Goal: Task Accomplishment & Management: Use online tool/utility

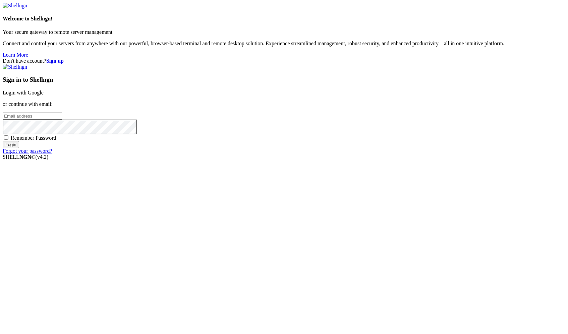
click at [44, 96] on link "Login with Google" at bounding box center [23, 93] width 41 height 6
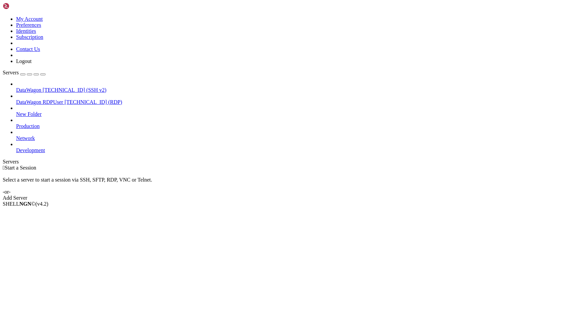
click at [66, 99] on span "[TECHNICAL_ID] (RDP)" at bounding box center [93, 102] width 58 height 6
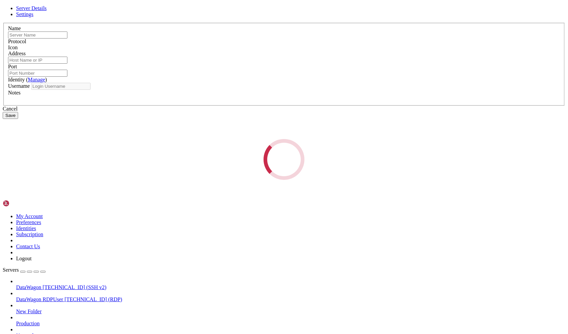
type input "DataWagon RDPUser"
type input "[TECHNICAL_ID]"
type input "3389"
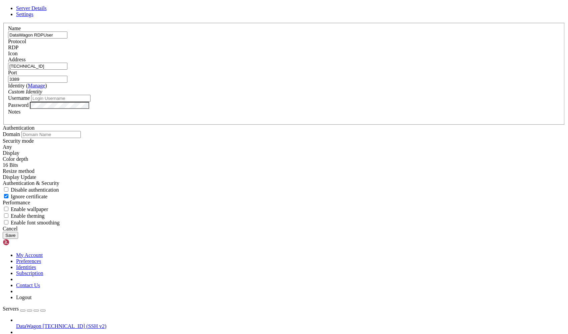
type input "aizulimx"
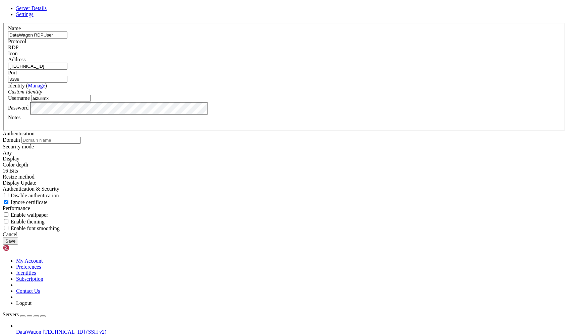
click at [67, 83] on input "3389" at bounding box center [37, 79] width 59 height 7
click at [3, 23] on link at bounding box center [3, 23] width 0 height 0
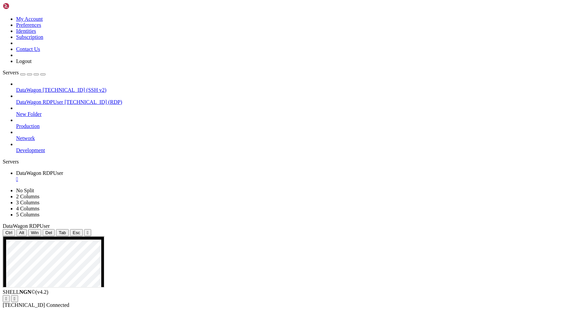
click at [140, 176] on div "" at bounding box center [290, 179] width 549 height 6
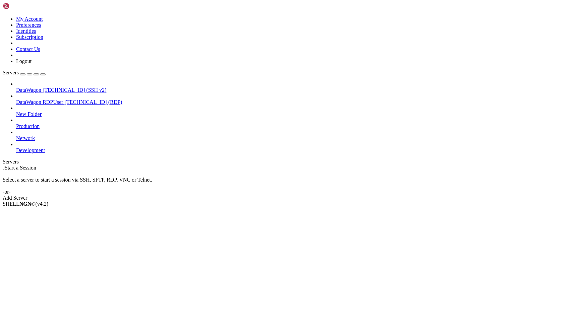
click at [178, 165] on div " Start a Session" at bounding box center [284, 168] width 563 height 6
click at [64, 99] on span "[TECHNICAL_ID] (RDP)" at bounding box center [93, 102] width 58 height 6
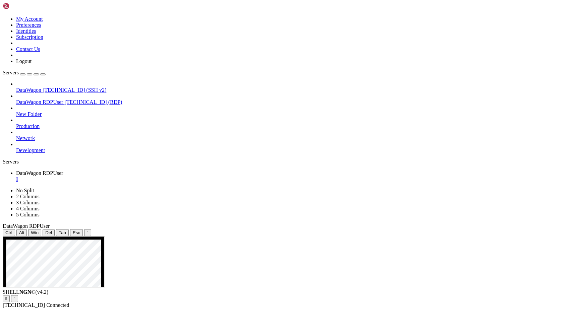
drag, startPoint x: 361, startPoint y: 354, endPoint x: 486, endPoint y: 357, distance: 125.8
drag, startPoint x: 304, startPoint y: 267, endPoint x: 222, endPoint y: 251, distance: 83.4
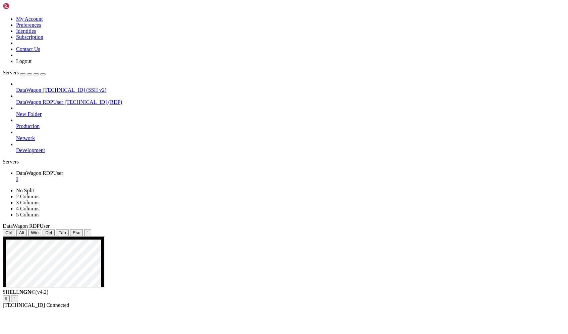
drag, startPoint x: 366, startPoint y: 345, endPoint x: 469, endPoint y: 346, distance: 102.7
drag, startPoint x: 275, startPoint y: 244, endPoint x: 237, endPoint y: 243, distance: 37.9
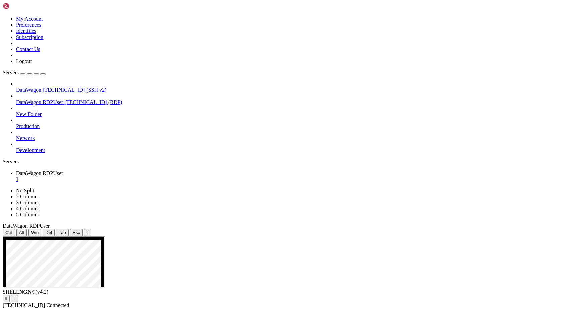
drag, startPoint x: 269, startPoint y: 264, endPoint x: 316, endPoint y: 324, distance: 76.0
drag, startPoint x: 265, startPoint y: 243, endPoint x: 160, endPoint y: 291, distance: 115.2
drag, startPoint x: 316, startPoint y: 243, endPoint x: 216, endPoint y: 396, distance: 183.5
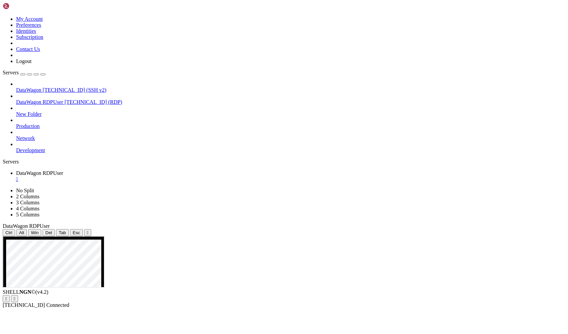
drag, startPoint x: 382, startPoint y: 291, endPoint x: 436, endPoint y: 306, distance: 56.2
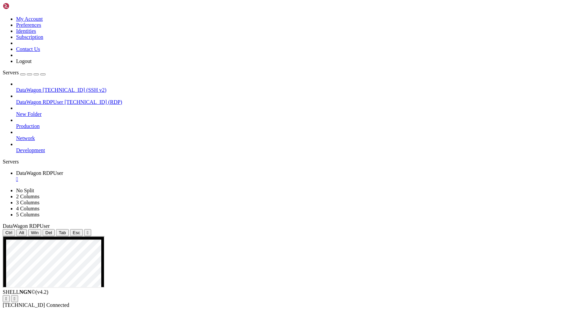
drag, startPoint x: 210, startPoint y: 322, endPoint x: 235, endPoint y: 322, distance: 25.2
drag, startPoint x: 124, startPoint y: 249, endPoint x: 29, endPoint y: 251, distance: 95.6
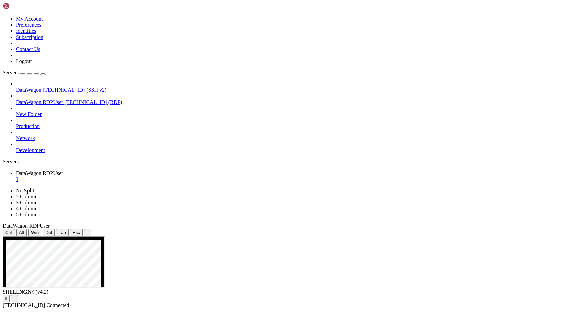
drag, startPoint x: 76, startPoint y: 271, endPoint x: 21, endPoint y: 271, distance: 55.3
drag, startPoint x: 196, startPoint y: 310, endPoint x: 292, endPoint y: 306, distance: 96.1
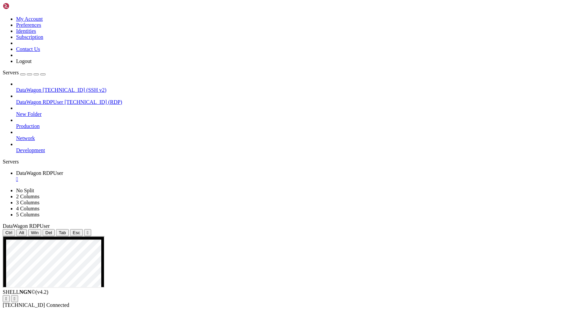
drag, startPoint x: 196, startPoint y: 367, endPoint x: 312, endPoint y: 354, distance: 116.4
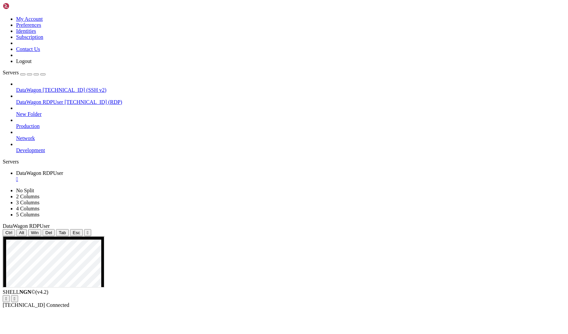
drag, startPoint x: 313, startPoint y: 356, endPoint x: 474, endPoint y: 342, distance: 161.2
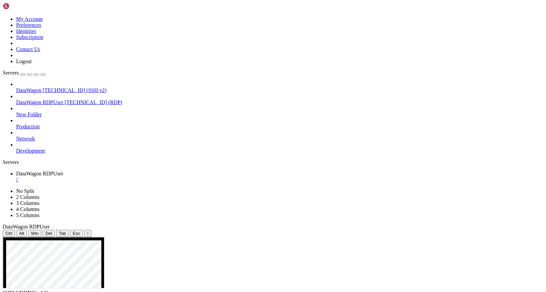
drag, startPoint x: 292, startPoint y: 426, endPoint x: 196, endPoint y: 392, distance: 101.3
click at [43, 87] on span "[TECHNICAL_ID] (SSH v2)" at bounding box center [75, 90] width 64 height 6
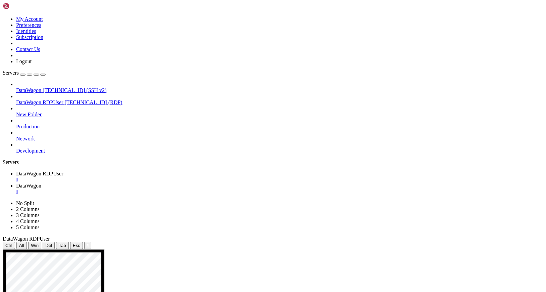
click at [63, 170] on span "DataWagon RDPUser" at bounding box center [39, 173] width 47 height 6
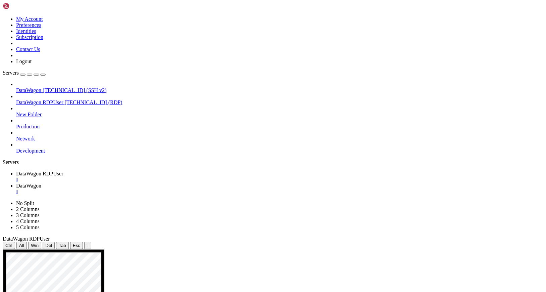
click at [41, 182] on span "DataWagon" at bounding box center [28, 185] width 25 height 6
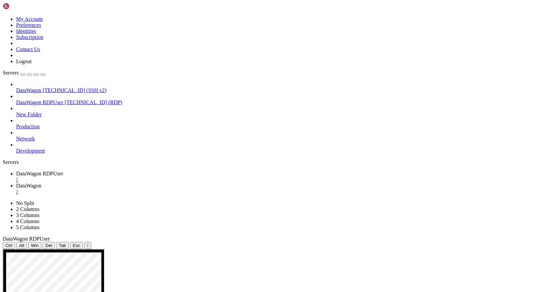
click at [63, 170] on span "DataWagon RDPUser" at bounding box center [39, 173] width 47 height 6
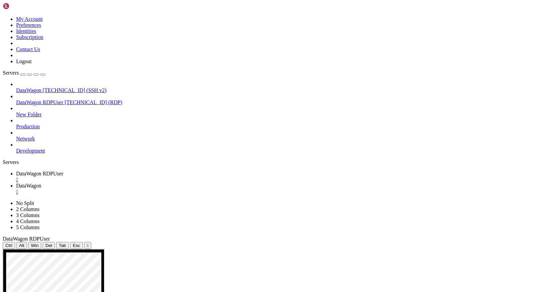
drag, startPoint x: 278, startPoint y: 280, endPoint x: 216, endPoint y: 394, distance: 129.4
drag, startPoint x: 260, startPoint y: 283, endPoint x: 292, endPoint y: 250, distance: 46.3
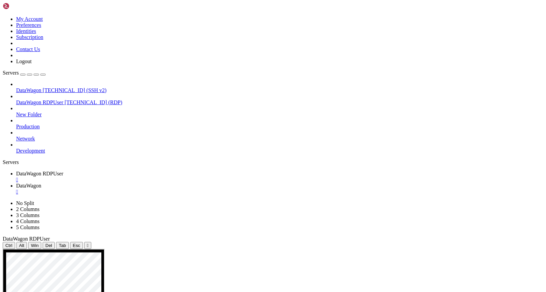
drag, startPoint x: 281, startPoint y: 281, endPoint x: 230, endPoint y: 280, distance: 50.7
drag, startPoint x: 393, startPoint y: 287, endPoint x: 176, endPoint y: 466, distance: 281.2
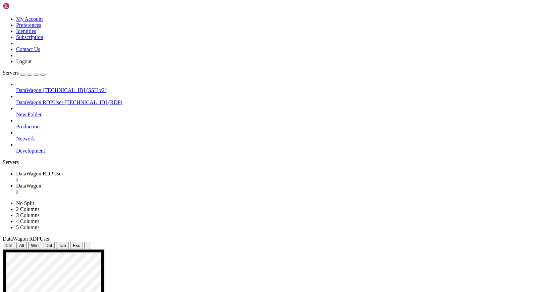
drag, startPoint x: 134, startPoint y: 278, endPoint x: 256, endPoint y: 352, distance: 143.0
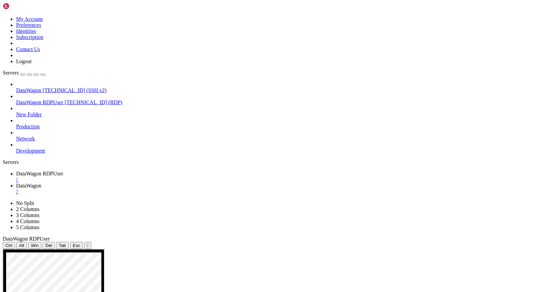
drag, startPoint x: 328, startPoint y: 251, endPoint x: 138, endPoint y: 283, distance: 192.8
drag, startPoint x: 75, startPoint y: 404, endPoint x: 290, endPoint y: 390, distance: 215.2
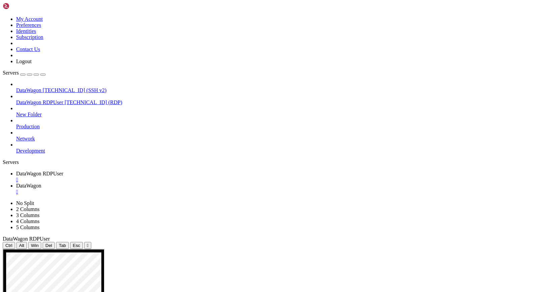
click at [12, 243] on span "Ctrl" at bounding box center [8, 245] width 7 height 5
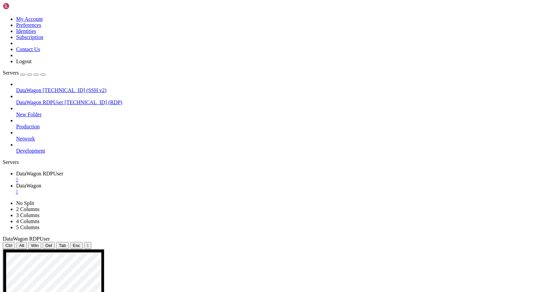
click at [12, 243] on span "Ctrl" at bounding box center [8, 245] width 7 height 5
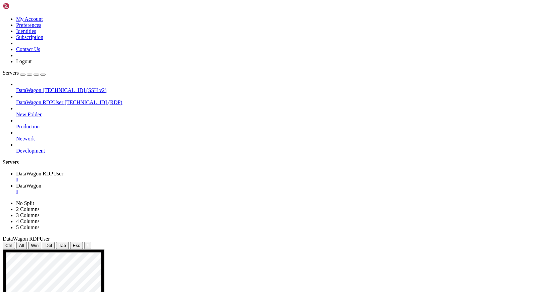
click at [12, 243] on span "Ctrl" at bounding box center [8, 245] width 7 height 5
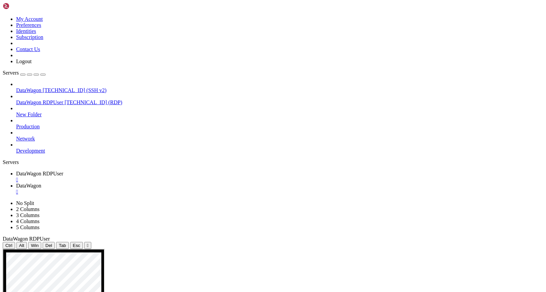
click at [12, 243] on span "Ctrl" at bounding box center [8, 245] width 7 height 5
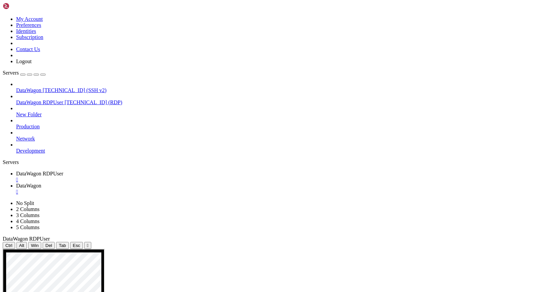
click at [12, 243] on span "Ctrl" at bounding box center [8, 245] width 7 height 5
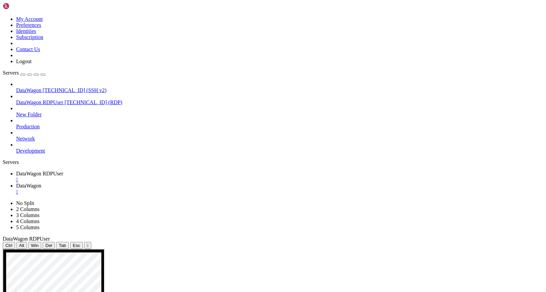
click at [12, 243] on span "Ctrl" at bounding box center [8, 245] width 7 height 5
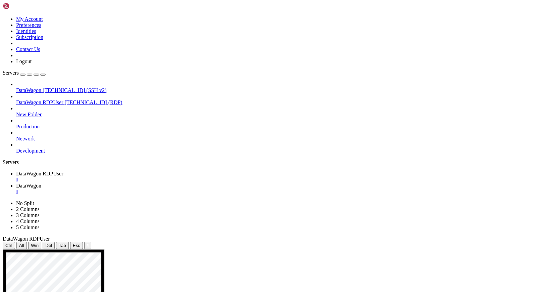
click at [12, 243] on span "Ctrl" at bounding box center [8, 245] width 7 height 5
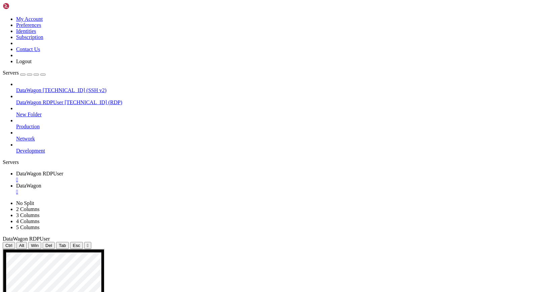
click at [12, 243] on span "Ctrl" at bounding box center [8, 245] width 7 height 5
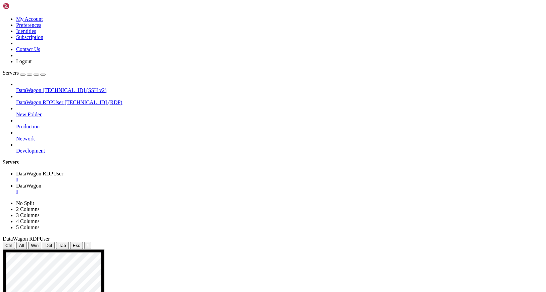
drag, startPoint x: 259, startPoint y: 361, endPoint x: 336, endPoint y: 354, distance: 77.8
drag, startPoint x: 209, startPoint y: 285, endPoint x: 209, endPoint y: 267, distance: 18.1
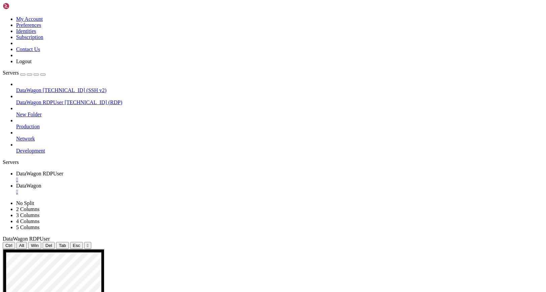
drag, startPoint x: 272, startPoint y: 284, endPoint x: 333, endPoint y: 312, distance: 67.1
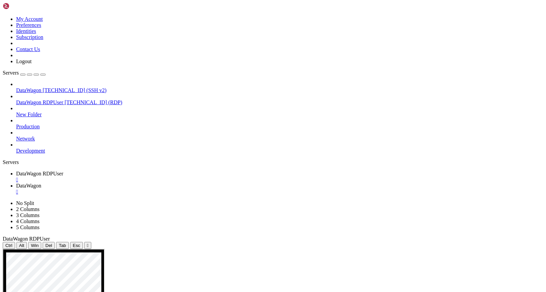
drag, startPoint x: 382, startPoint y: 441, endPoint x: 117, endPoint y: 305, distance: 297.8
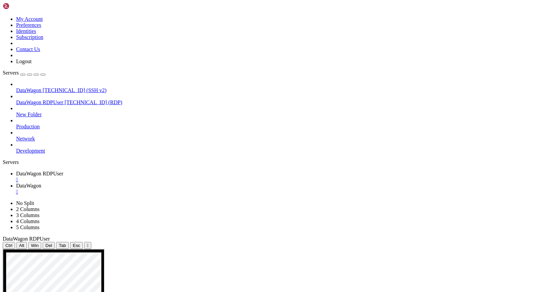
drag, startPoint x: 384, startPoint y: 436, endPoint x: 344, endPoint y: 398, distance: 55.3
drag, startPoint x: 338, startPoint y: 401, endPoint x: 104, endPoint y: 347, distance: 240.4
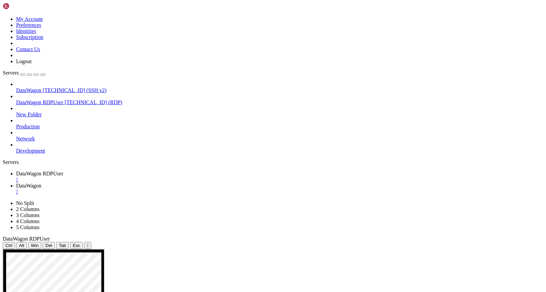
drag, startPoint x: 225, startPoint y: 348, endPoint x: 308, endPoint y: 357, distance: 83.3
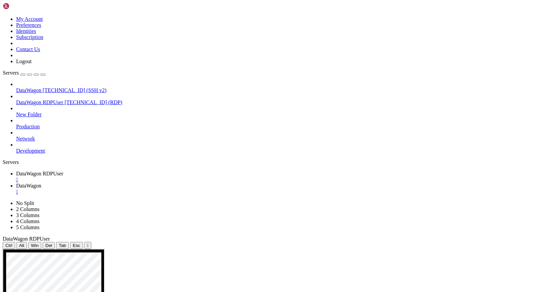
drag, startPoint x: 290, startPoint y: 441, endPoint x: 112, endPoint y: 354, distance: 198.2
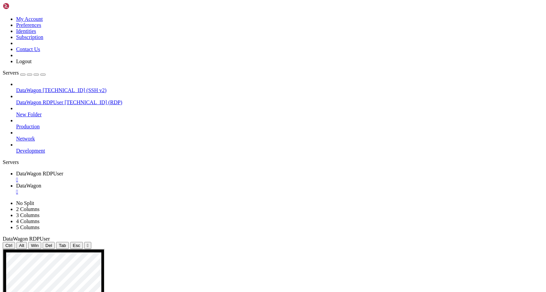
drag, startPoint x: 178, startPoint y: 253, endPoint x: 200, endPoint y: 253, distance: 21.1
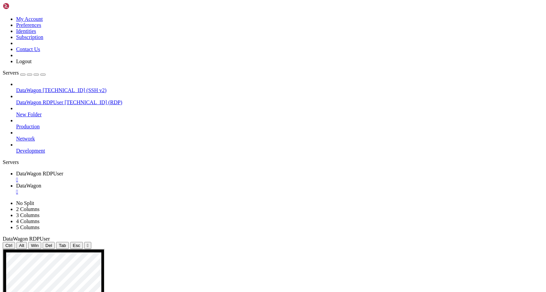
drag, startPoint x: 84, startPoint y: 254, endPoint x: 147, endPoint y: 254, distance: 63.7
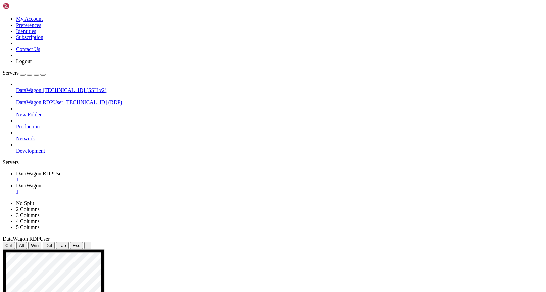
click at [140, 176] on div "" at bounding box center [279, 179] width 527 height 6
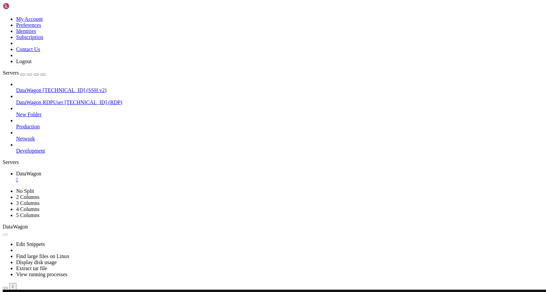
click at [40, 99] on span "DataWagon RDPUser" at bounding box center [39, 102] width 47 height 6
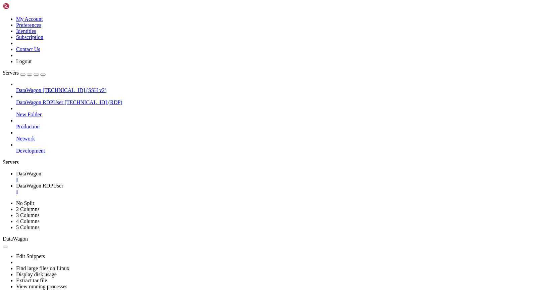
scroll to position [0, 0]
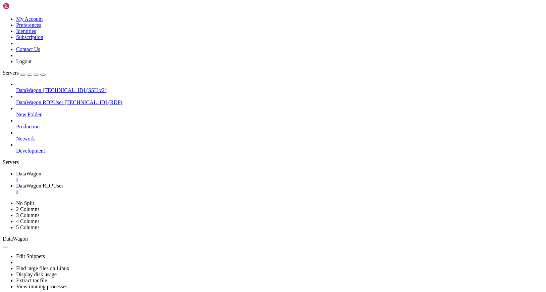
drag, startPoint x: 317, startPoint y: 566, endPoint x: 367, endPoint y: 566, distance: 49.3
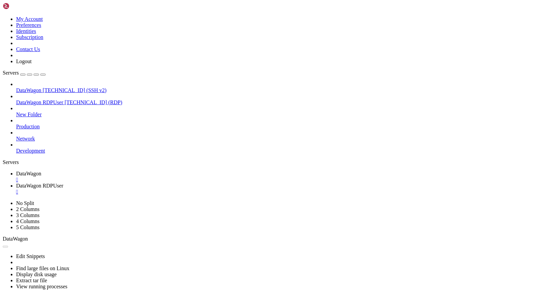
drag, startPoint x: 366, startPoint y: 401, endPoint x: 413, endPoint y: 397, distance: 47.5
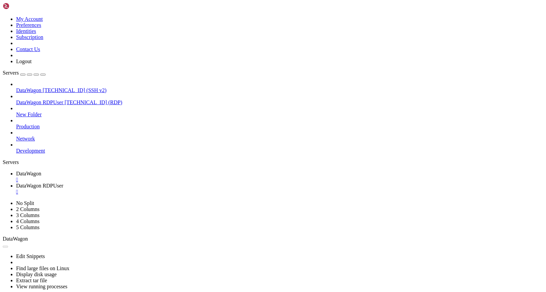
drag, startPoint x: 221, startPoint y: 364, endPoint x: 347, endPoint y: 404, distance: 132.0
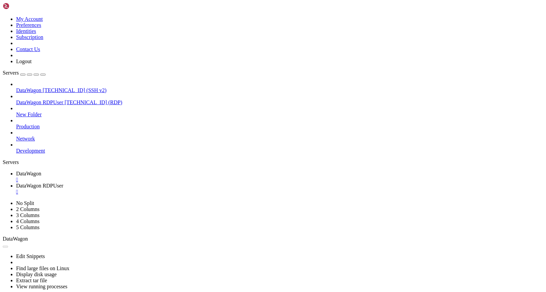
drag, startPoint x: 262, startPoint y: 447, endPoint x: 213, endPoint y: 409, distance: 62.0
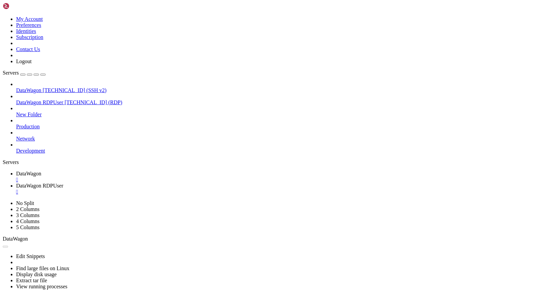
drag, startPoint x: 229, startPoint y: 516, endPoint x: 218, endPoint y: 516, distance: 11.7
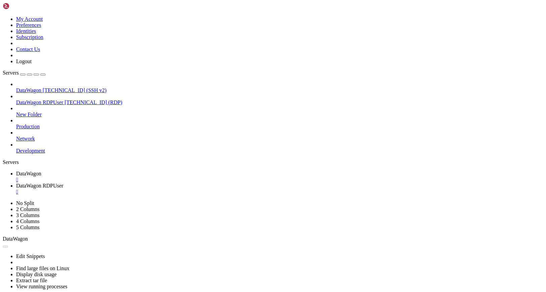
drag, startPoint x: 356, startPoint y: 414, endPoint x: 276, endPoint y: 373, distance: 89.1
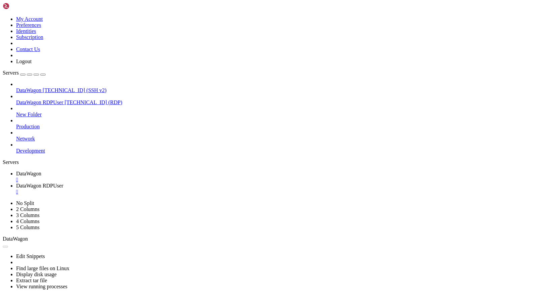
click at [191, 189] on div "" at bounding box center [279, 192] width 527 height 6
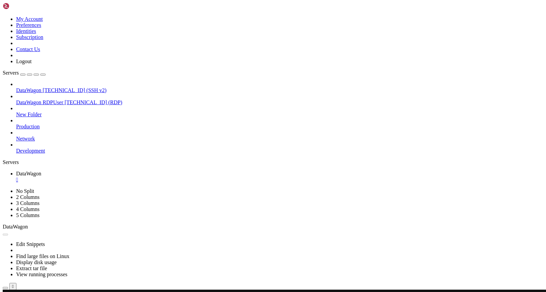
click at [34, 99] on span "DataWagon RDPUser" at bounding box center [39, 102] width 47 height 6
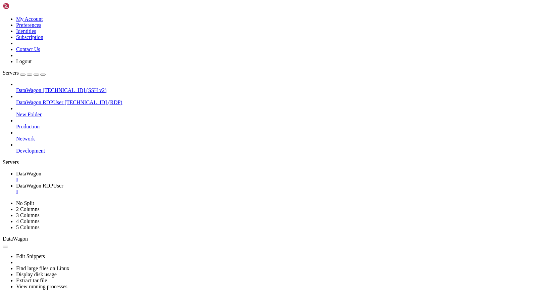
drag, startPoint x: 180, startPoint y: 354, endPoint x: 199, endPoint y: 356, distance: 18.2
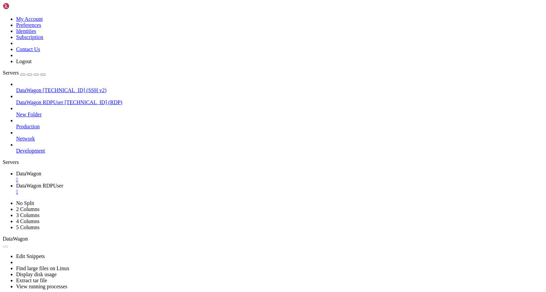
drag, startPoint x: 399, startPoint y: 378, endPoint x: 391, endPoint y: 543, distance: 165.6
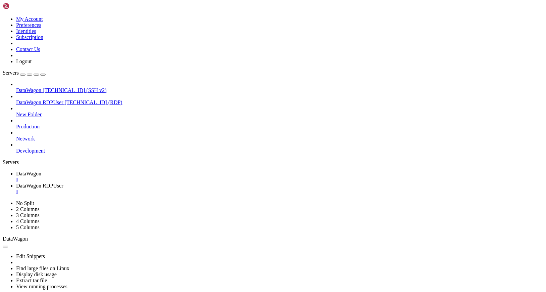
click at [103, 170] on link "DataWagon " at bounding box center [279, 176] width 527 height 12
click at [63, 182] on span "DataWagon RDPUser" at bounding box center [39, 185] width 47 height 6
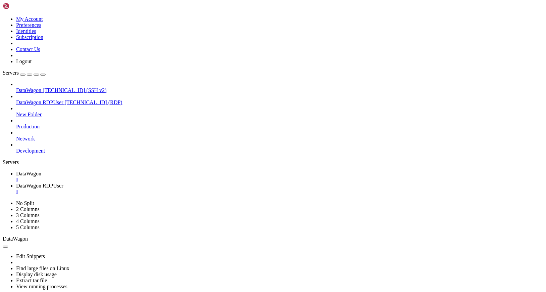
drag, startPoint x: 138, startPoint y: 497, endPoint x: 116, endPoint y: 498, distance: 21.8
drag, startPoint x: 137, startPoint y: 509, endPoint x: 101, endPoint y: 508, distance: 35.3
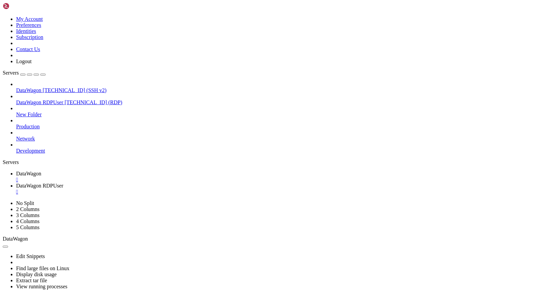
click at [190, 189] on div "" at bounding box center [279, 192] width 527 height 6
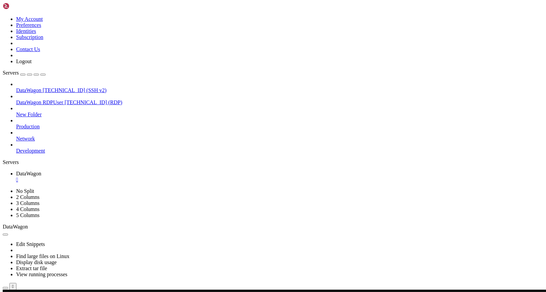
click at [50, 99] on span "DataWagon RDPUser" at bounding box center [39, 102] width 47 height 6
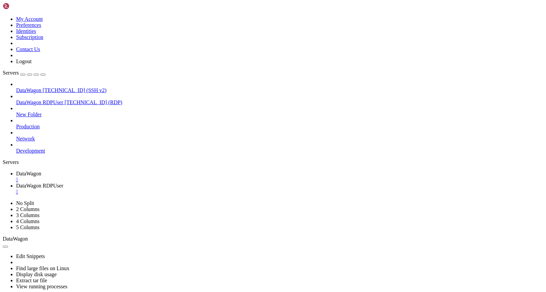
scroll to position [0, 0]
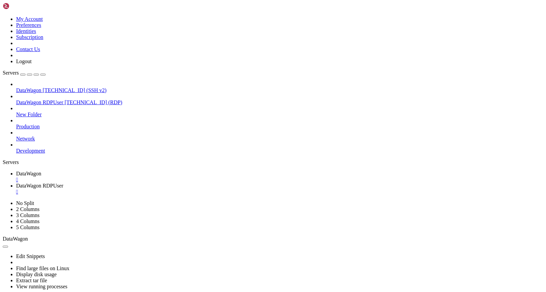
click at [194, 182] on link "DataWagon RDPUser " at bounding box center [279, 188] width 527 height 12
click at [190, 189] on div "" at bounding box center [279, 192] width 527 height 6
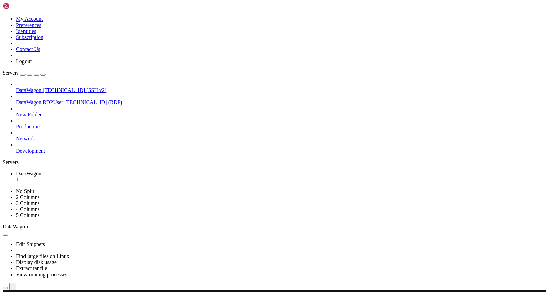
click at [64, 99] on span "[TECHNICAL_ID] (RDP)" at bounding box center [93, 102] width 58 height 6
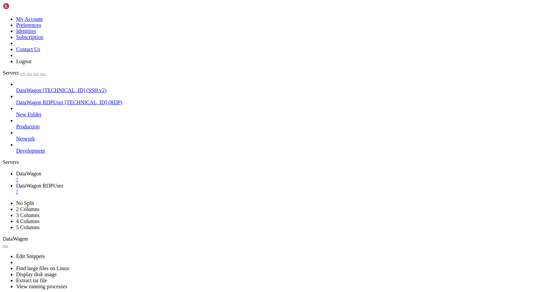
click at [41, 170] on span "DataWagon" at bounding box center [28, 173] width 25 height 6
click at [63, 182] on span "DataWagon RDPUser" at bounding box center [39, 185] width 47 height 6
click at [41, 170] on span "DataWagon" at bounding box center [28, 173] width 25 height 6
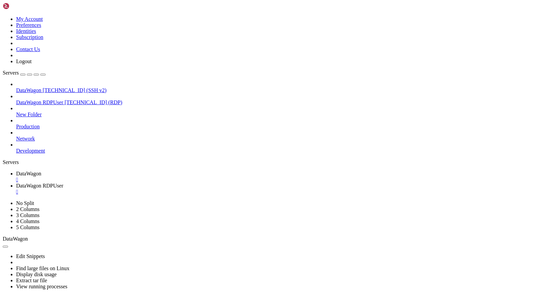
click at [189, 189] on div "" at bounding box center [279, 192] width 527 height 6
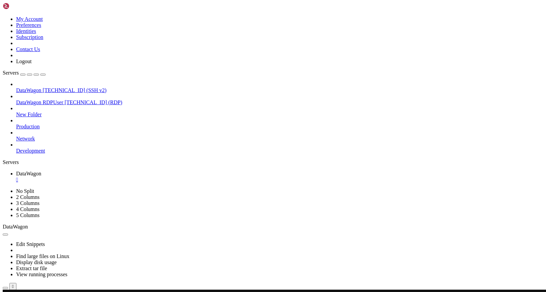
click at [64, 99] on span "[TECHNICAL_ID] (RDP)" at bounding box center [93, 102] width 58 height 6
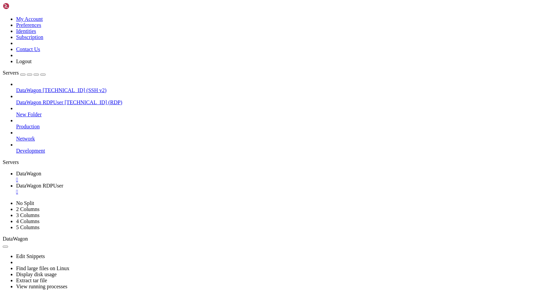
scroll to position [0, 0]
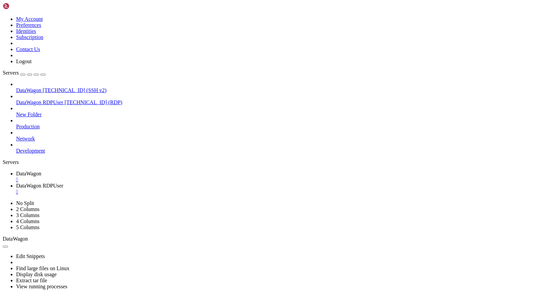
click at [191, 189] on div "" at bounding box center [279, 192] width 527 height 6
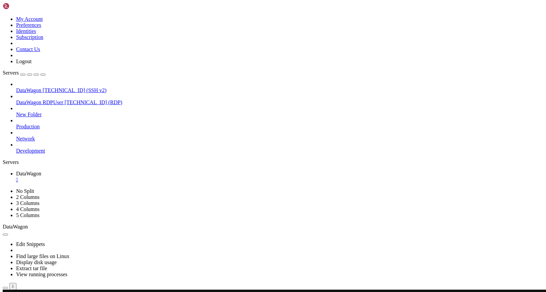
click at [64, 99] on span "[TECHNICAL_ID] (RDP)" at bounding box center [93, 102] width 58 height 6
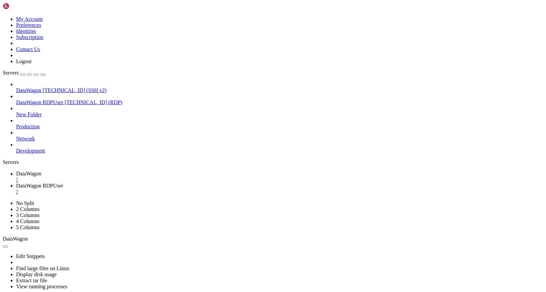
click at [191, 189] on div "" at bounding box center [279, 192] width 527 height 6
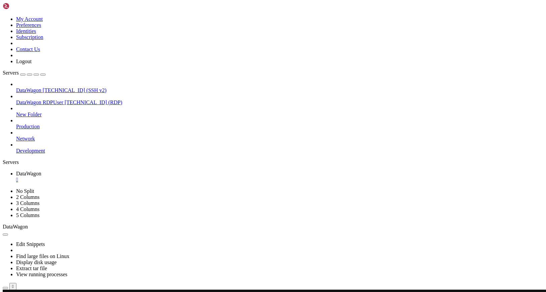
click at [64, 99] on span "[TECHNICAL_ID] (RDP)" at bounding box center [93, 102] width 58 height 6
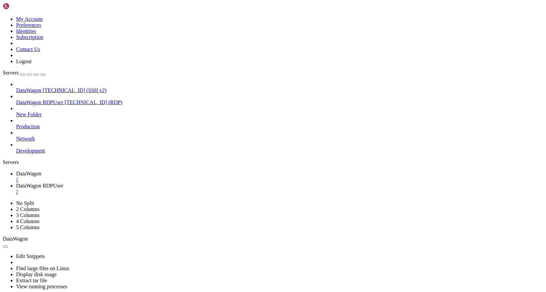
click at [190, 189] on div "" at bounding box center [279, 192] width 527 height 6
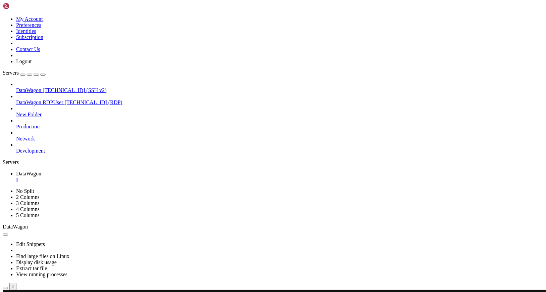
click at [184, 170] on ul "DataWagon " at bounding box center [273, 176] width 540 height 12
